Goal: Information Seeking & Learning: Learn about a topic

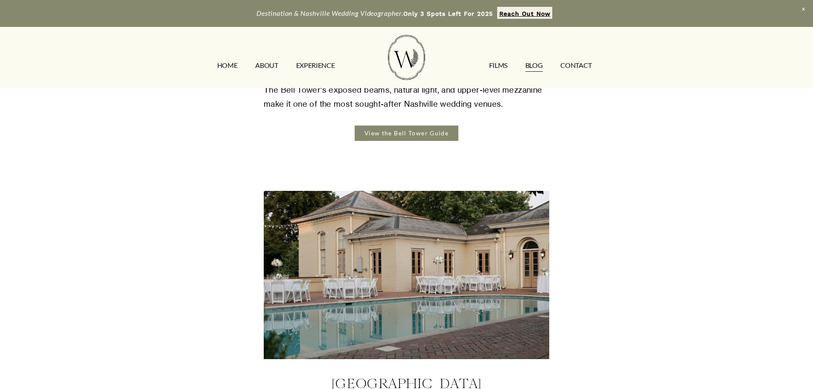
scroll to position [2688, 0]
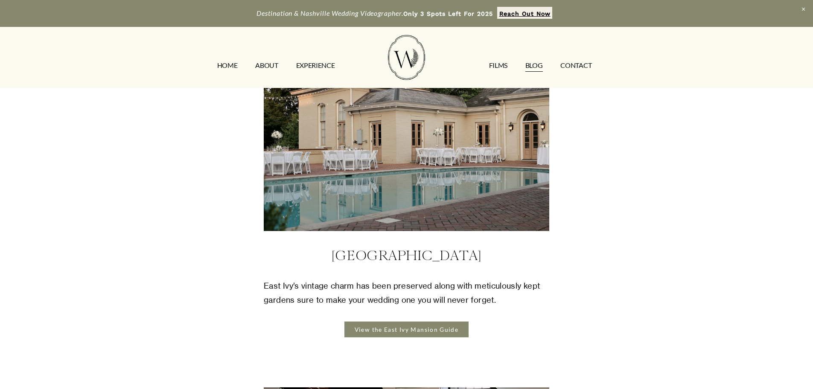
click at [413, 321] on link "View the East Ivy Mansion Guide" at bounding box center [406, 328] width 124 height 15
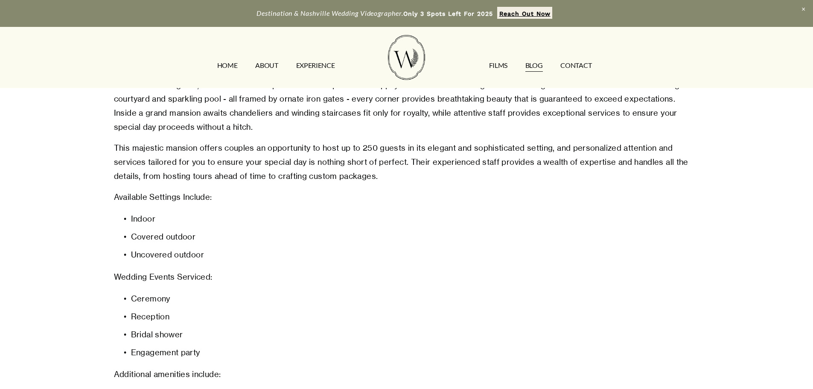
scroll to position [1408, 0]
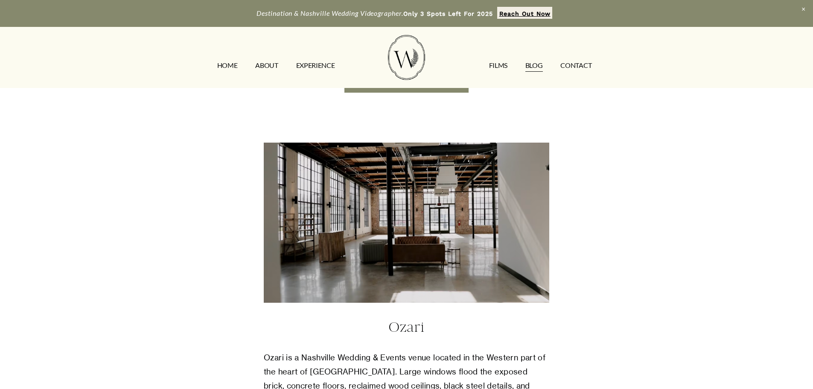
scroll to position [2944, 0]
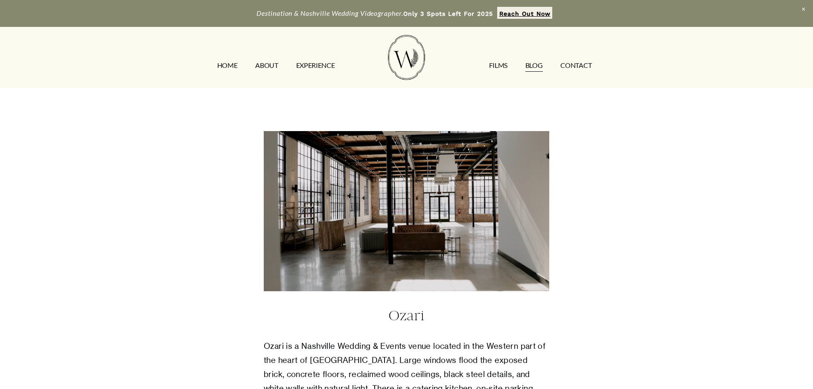
click at [405, 309] on h4 "Ozari" at bounding box center [406, 316] width 285 height 20
click at [405, 308] on h4 "Ozari" at bounding box center [406, 316] width 285 height 20
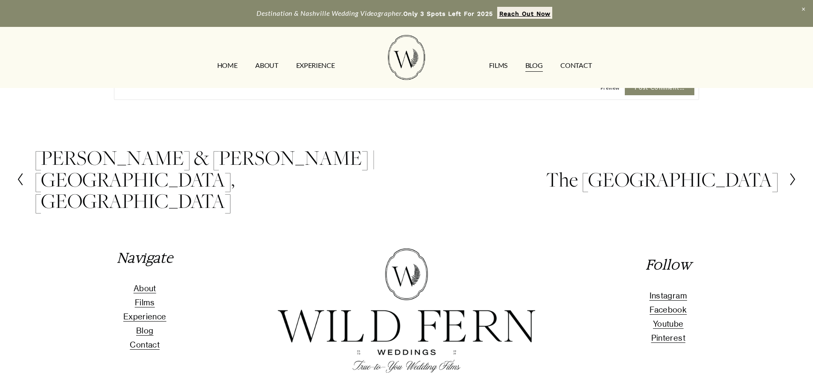
scroll to position [4097, 0]
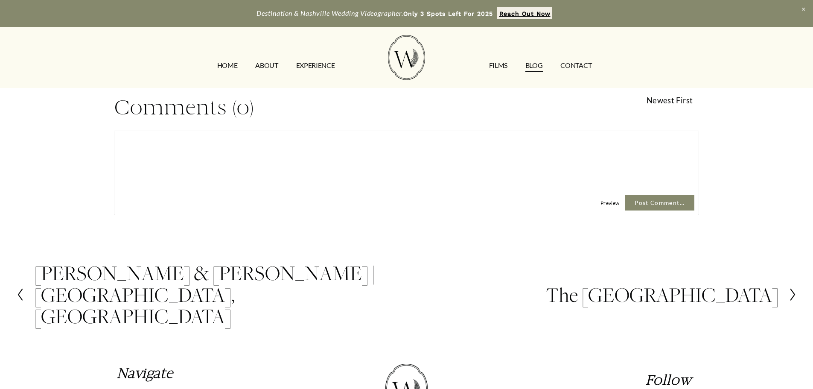
click at [698, 284] on h2 "The [GEOGRAPHIC_DATA]" at bounding box center [662, 294] width 233 height 21
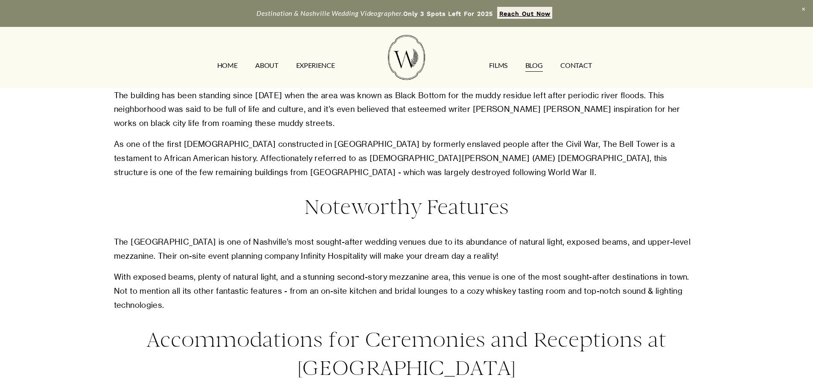
scroll to position [768, 0]
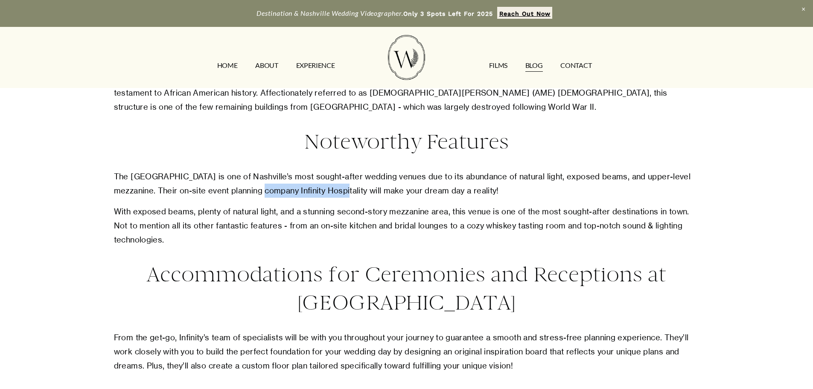
drag, startPoint x: 256, startPoint y: 192, endPoint x: 319, endPoint y: 193, distance: 63.2
click at [329, 193] on p "The Bell Tower is one of Nashville’s most sought-after wedding venues due to it…" at bounding box center [406, 183] width 585 height 28
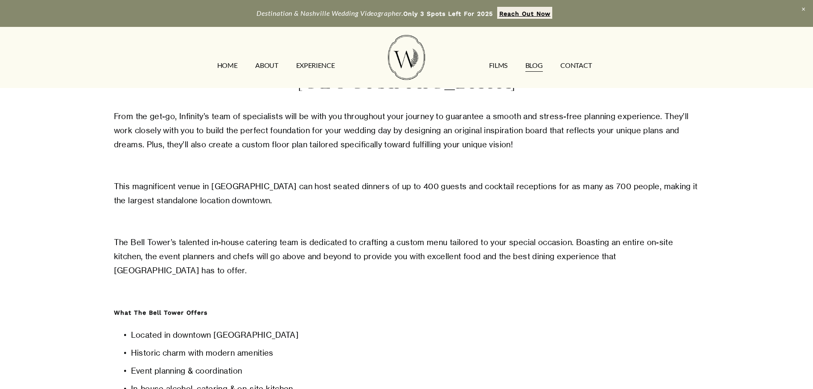
scroll to position [1024, 0]
